Goal: Transaction & Acquisition: Purchase product/service

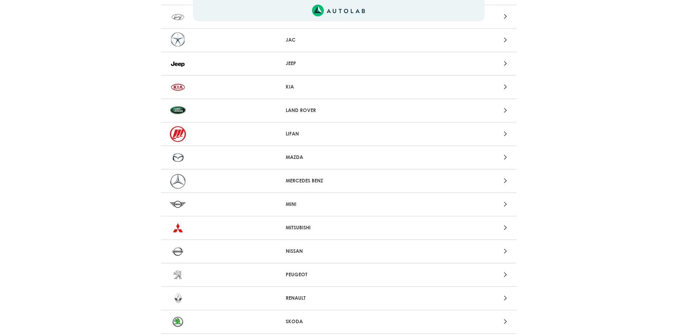
scroll to position [462, 0]
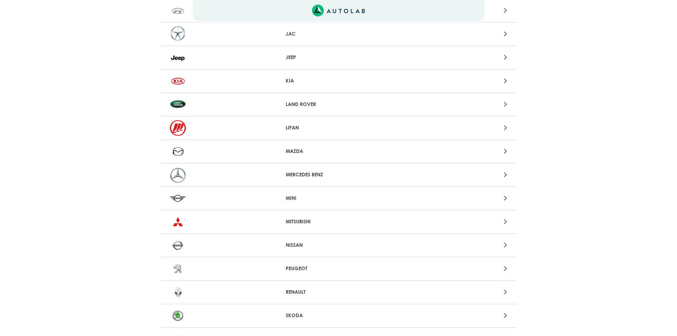
click at [300, 243] on p "NISSAN" at bounding box center [338, 244] width 105 height 7
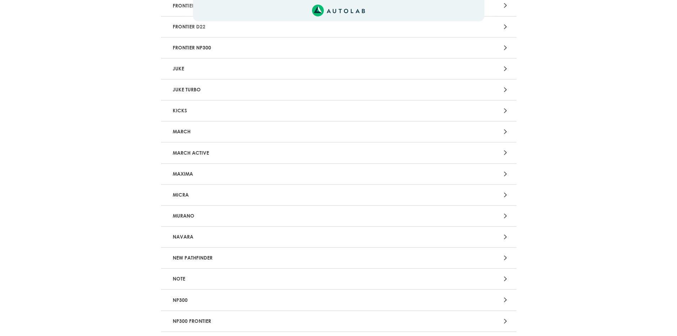
scroll to position [213, 0]
click at [241, 278] on p "NOTE" at bounding box center [280, 278] width 221 height 13
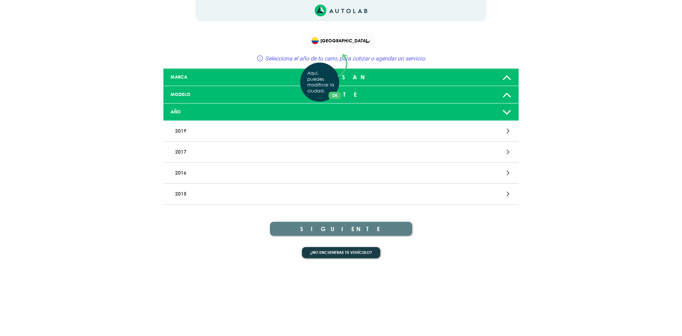
click at [508, 173] on div "Aquí, puedes modificar la ciudad. OK .aex,.bex{fill:none!important;stroke:#50c4…" at bounding box center [341, 168] width 682 height 336
click at [508, 173] on icon at bounding box center [507, 172] width 3 height 9
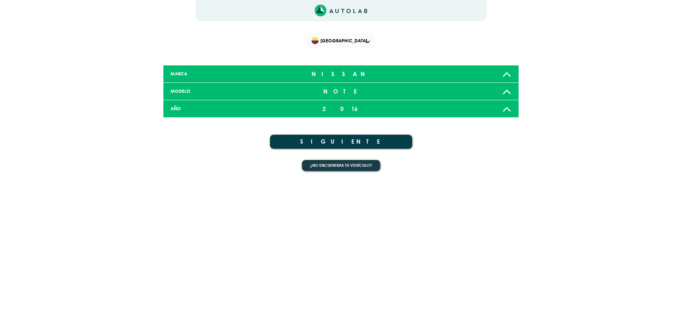
click at [369, 140] on button "SIGUIENTE" at bounding box center [341, 142] width 142 height 14
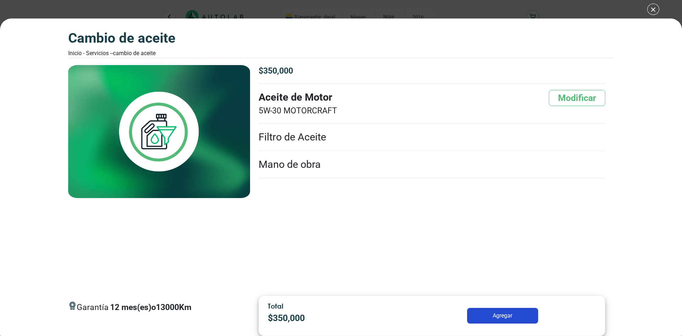
drag, startPoint x: 169, startPoint y: 307, endPoint x: 186, endPoint y: 298, distance: 19.3
click at [154, 307] on p "12 mes(es) o 13000 Km" at bounding box center [150, 307] width 81 height 12
click at [275, 273] on div "Garantía 12 mes(es) o 13000 Km $ 350,000 5W-30" at bounding box center [432, 177] width 364 height 225
click at [575, 98] on button "Modificar" at bounding box center [577, 98] width 56 height 16
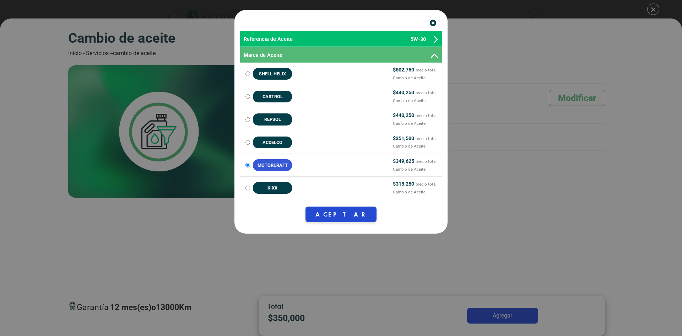
click at [433, 39] on p "Referencia de Aceite 5W-30" at bounding box center [339, 40] width 190 height 8
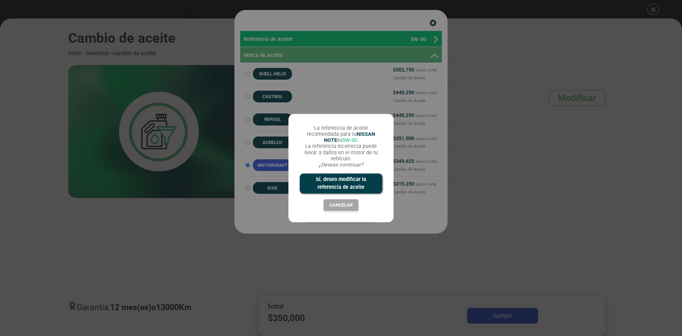
click at [433, 22] on div "La referencia de aceite recomendada para tu NISSAN NOTE es 5W-30 . La referenci…" at bounding box center [341, 168] width 682 height 336
click at [346, 206] on button "Cancelar" at bounding box center [341, 205] width 35 height 12
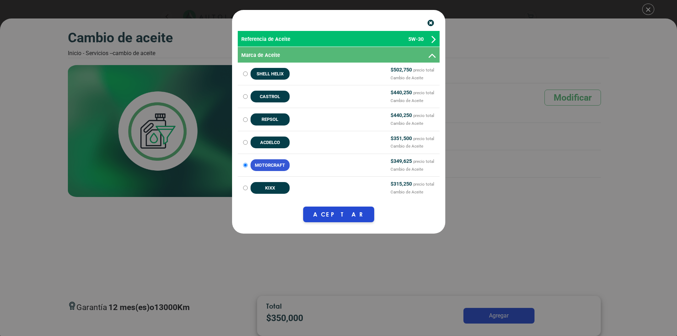
click at [432, 22] on icon "button" at bounding box center [430, 23] width 6 height 7
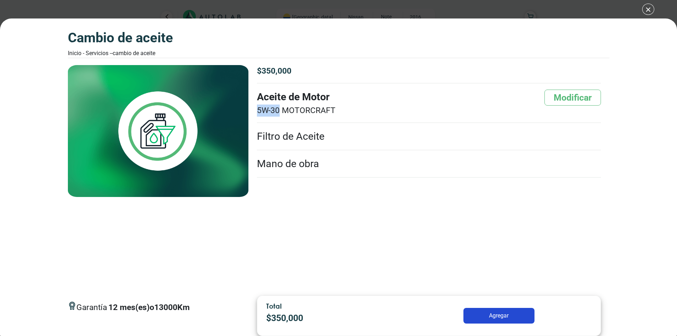
drag, startPoint x: 280, startPoint y: 111, endPoint x: 257, endPoint y: 110, distance: 23.1
click at [257, 110] on span "5W-30 MOTORCRAFT" at bounding box center [296, 110] width 78 height 12
